Goal: Transaction & Acquisition: Purchase product/service

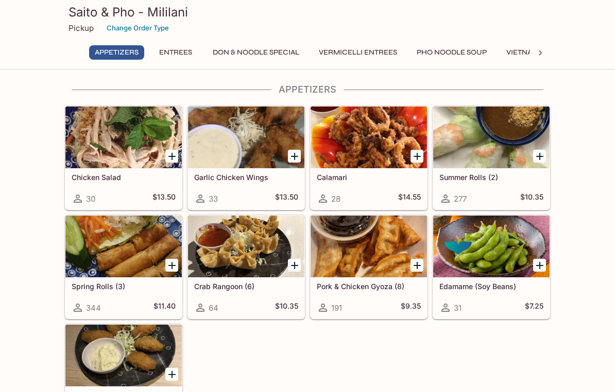
scroll to position [2, 0]
click at [187, 49] on button "Entrees" at bounding box center [175, 52] width 46 height 14
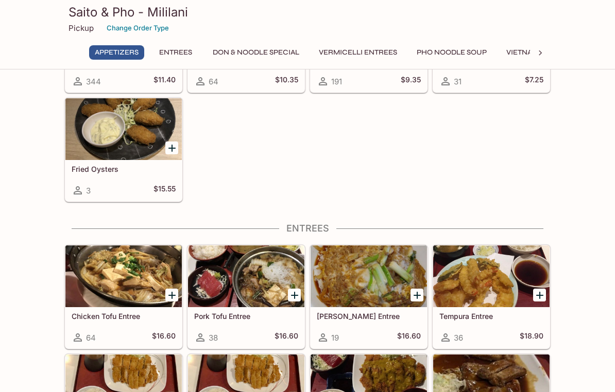
scroll to position [229, 0]
click at [358, 46] on button "Vermicelli Entrees" at bounding box center [358, 52] width 90 height 14
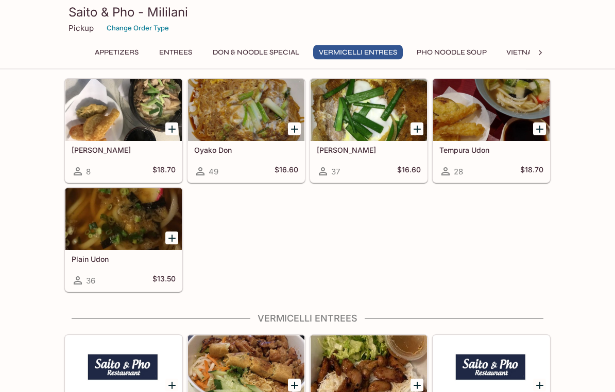
scroll to position [1750, 0]
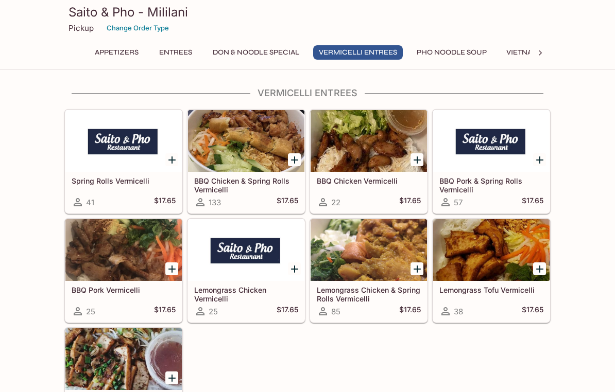
click at [22, 217] on div "Appetizers Chicken Salad 30 $13.50 Garlic Chicken Wings 33 $13.50 Calamari 28 $…" at bounding box center [307, 298] width 615 height 3924
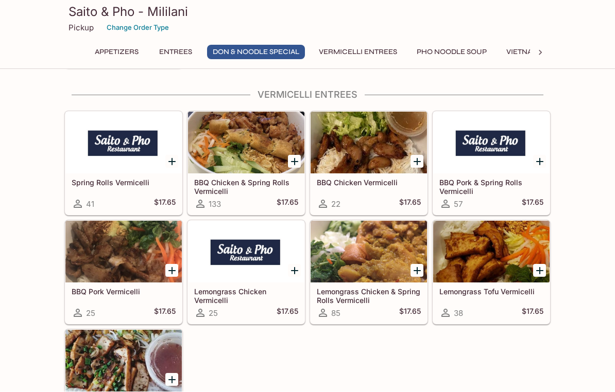
scroll to position [1749, 0]
click at [239, 154] on div at bounding box center [246, 143] width 116 height 62
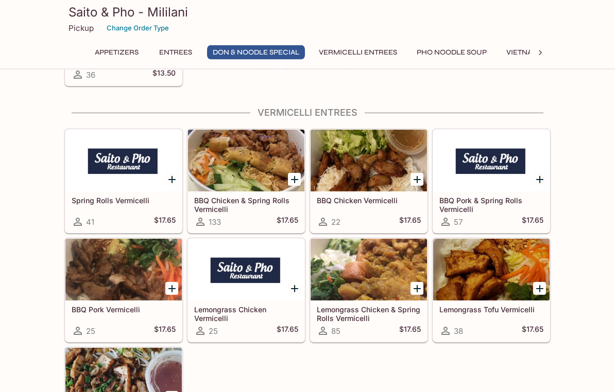
scroll to position [1731, 0]
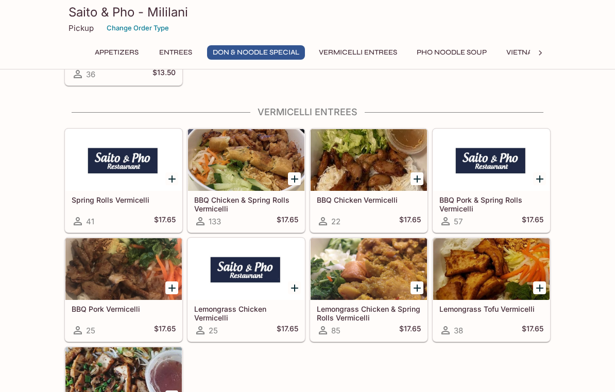
click at [204, 224] on icon at bounding box center [200, 221] width 8 height 8
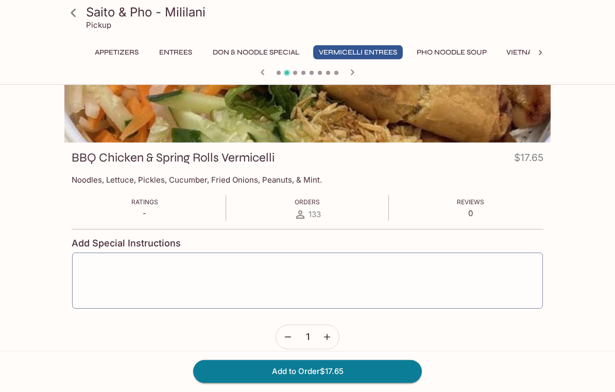
scroll to position [86, 0]
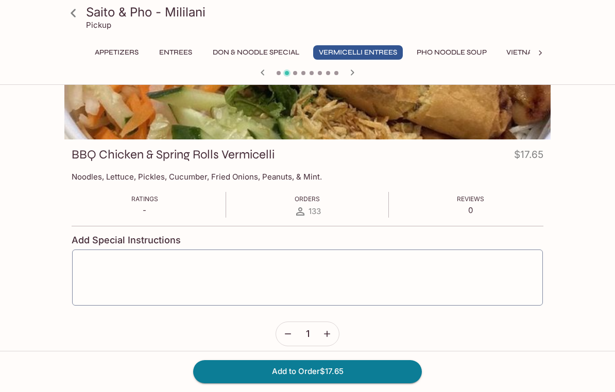
click at [306, 206] on div "133" at bounding box center [307, 211] width 27 height 12
click at [308, 209] on span "133" at bounding box center [314, 211] width 12 height 10
click at [82, 16] on link at bounding box center [73, 13] width 26 height 26
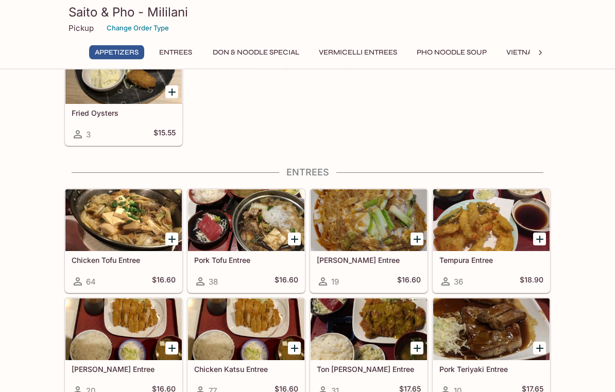
scroll to position [285, 0]
click at [98, 213] on div at bounding box center [123, 220] width 116 height 62
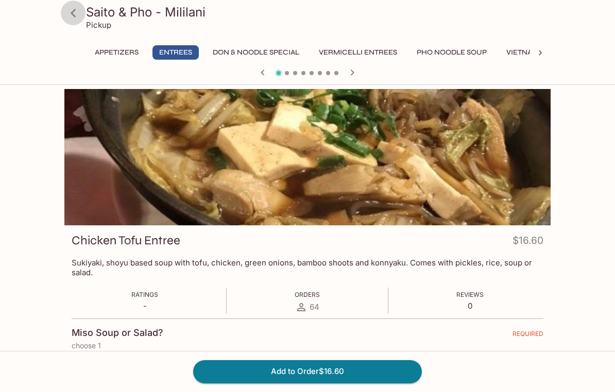
click at [79, 7] on icon at bounding box center [73, 13] width 18 height 18
